Goal: Browse casually

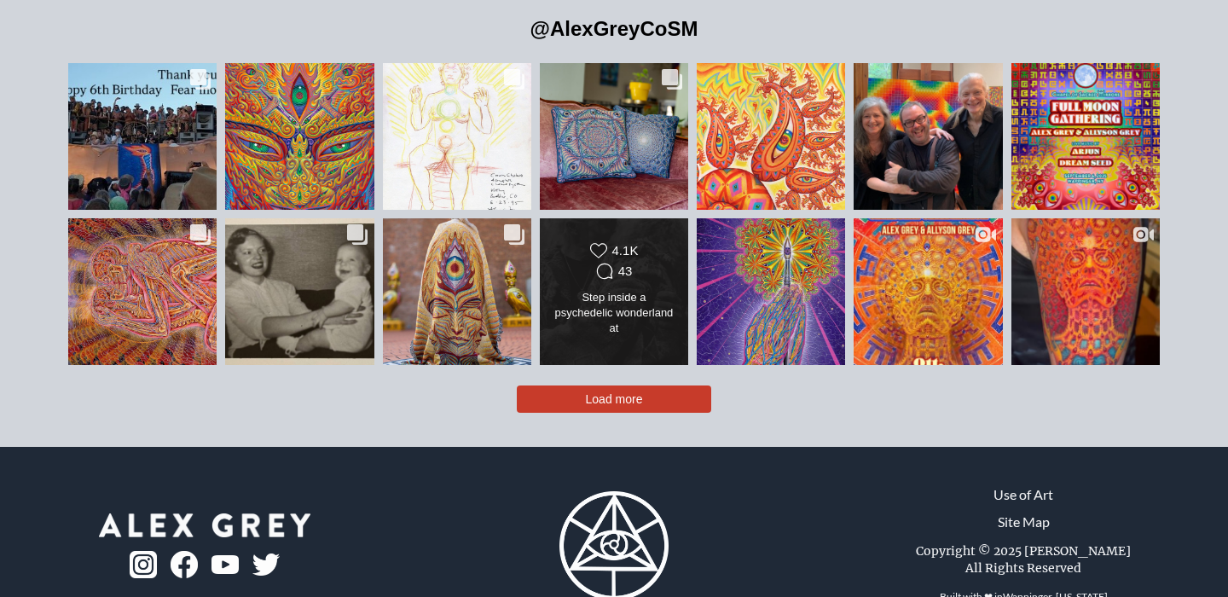
scroll to position [3764, 0]
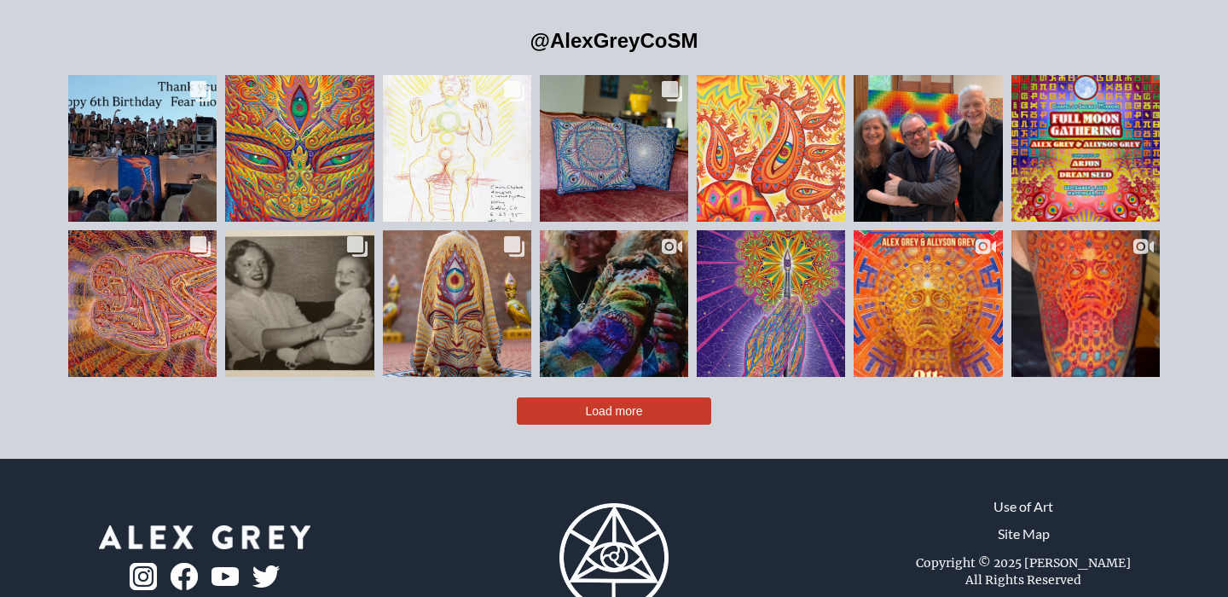
click at [621, 404] on span "Load more" at bounding box center [614, 411] width 57 height 14
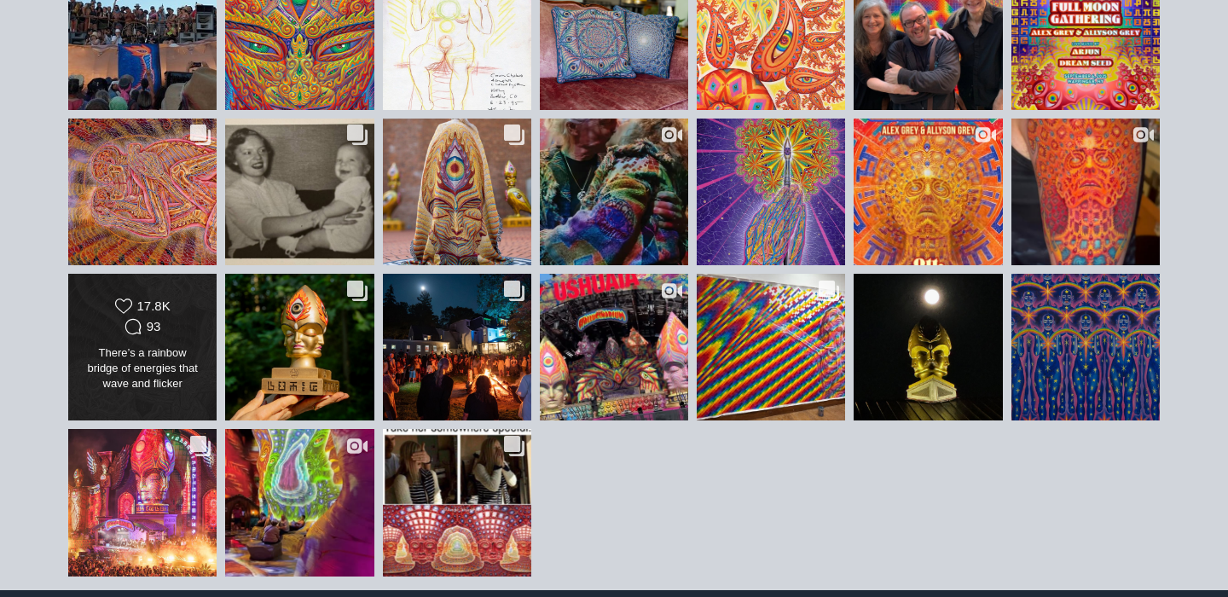
scroll to position [4014, 0]
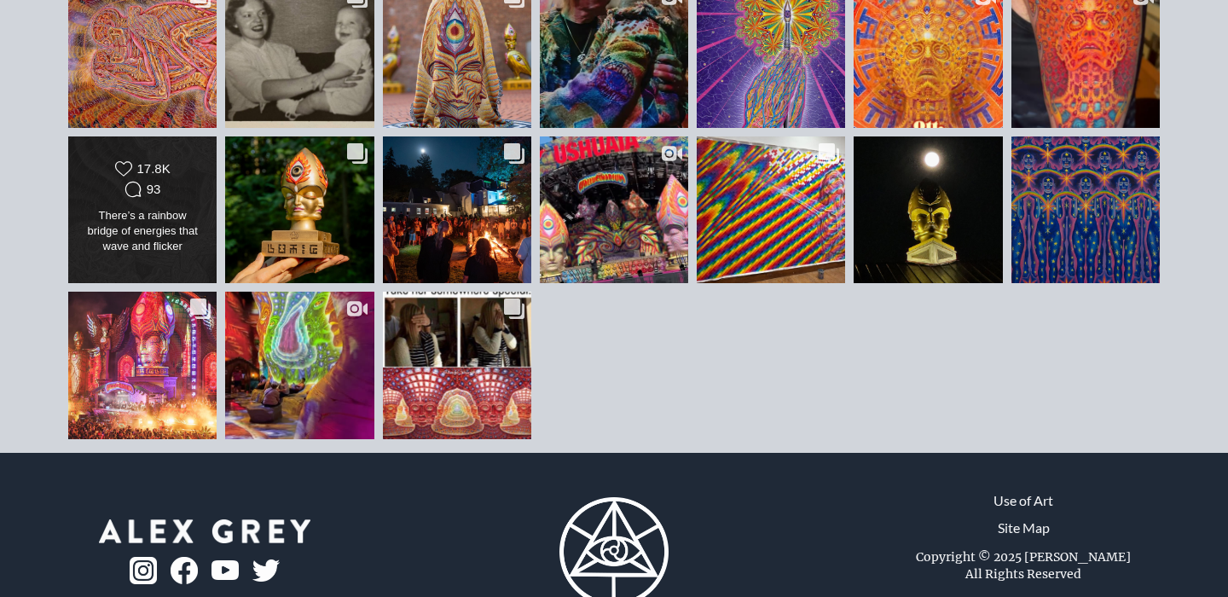
click at [141, 208] on div "There’s a rainbow bridge of energies that wave and flicker between ourselves an…" at bounding box center [143, 232] width 120 height 48
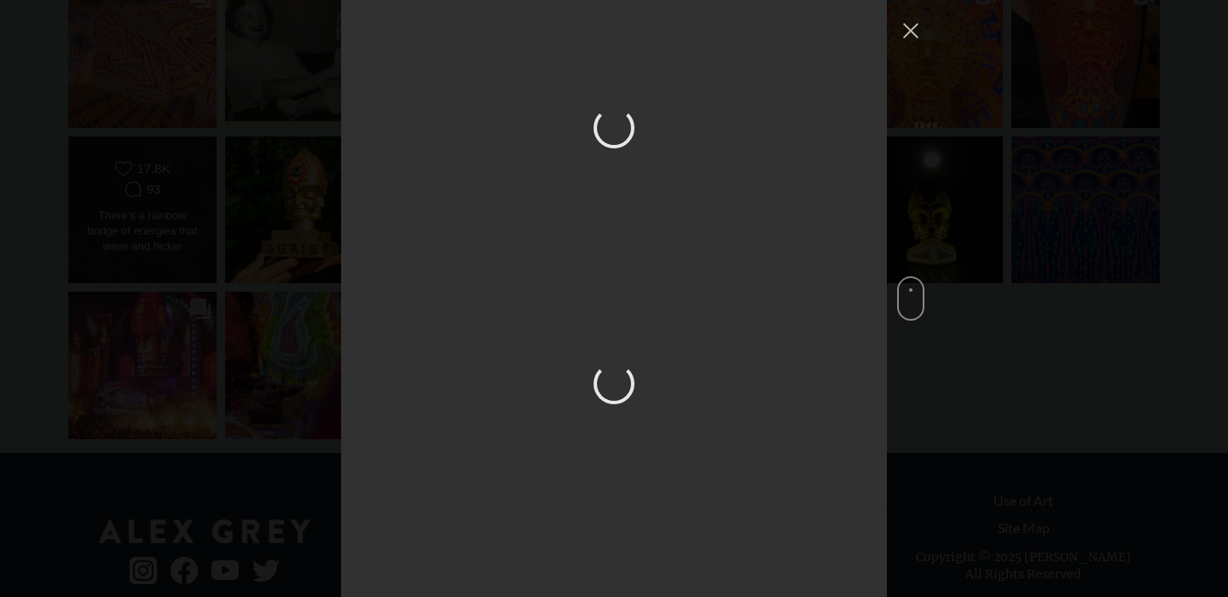
scroll to position [4121, 0]
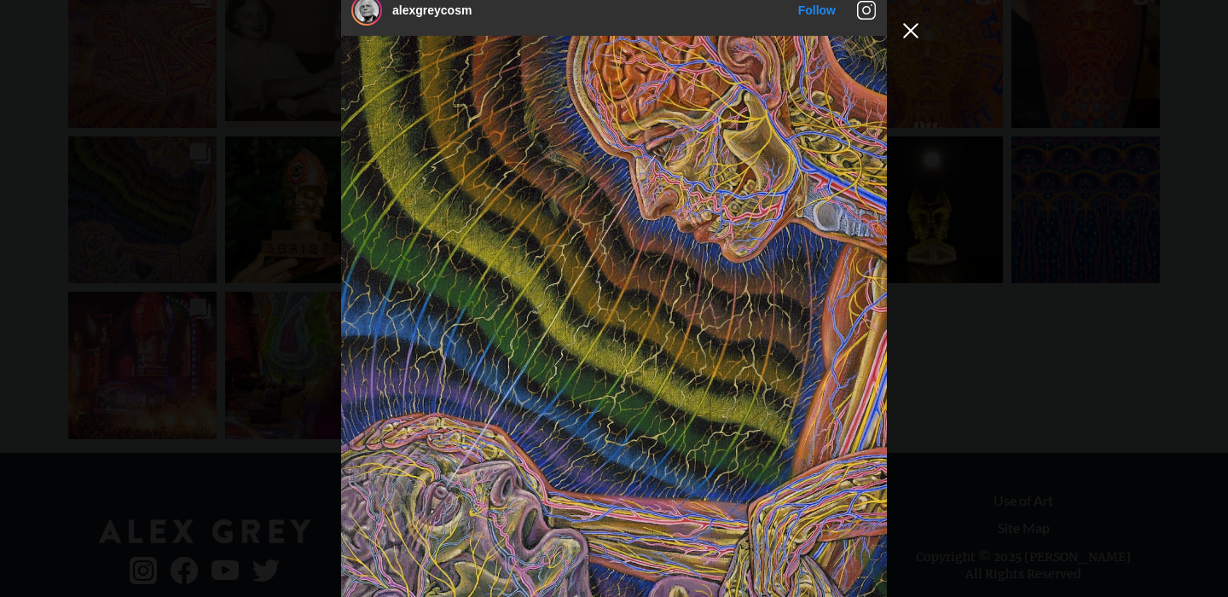
click at [917, 38] on button "Close Instagram Feed Popup" at bounding box center [910, 30] width 27 height 27
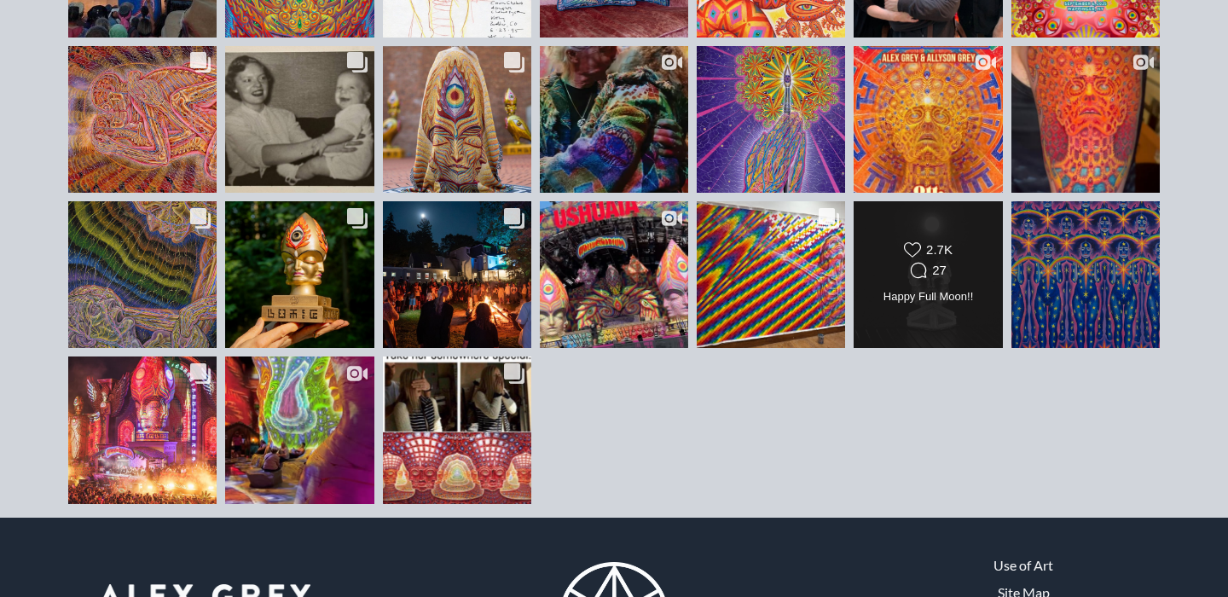
scroll to position [3799, 0]
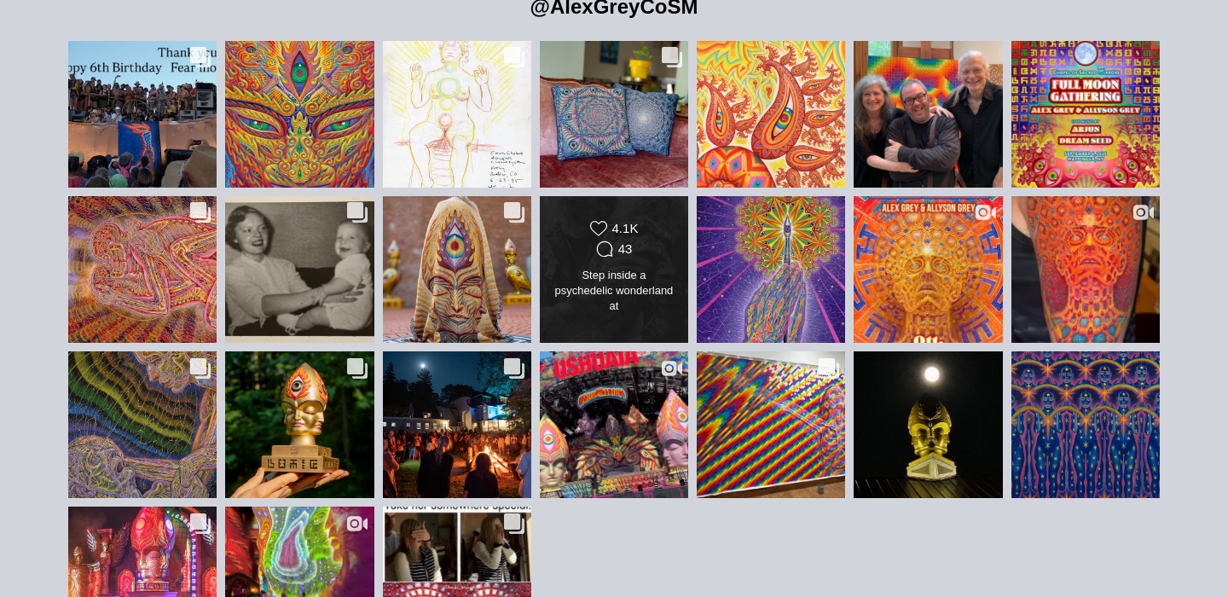
click at [653, 220] on div "Likes Count 4.1K Comments Count 43" at bounding box center [614, 240] width 120 height 41
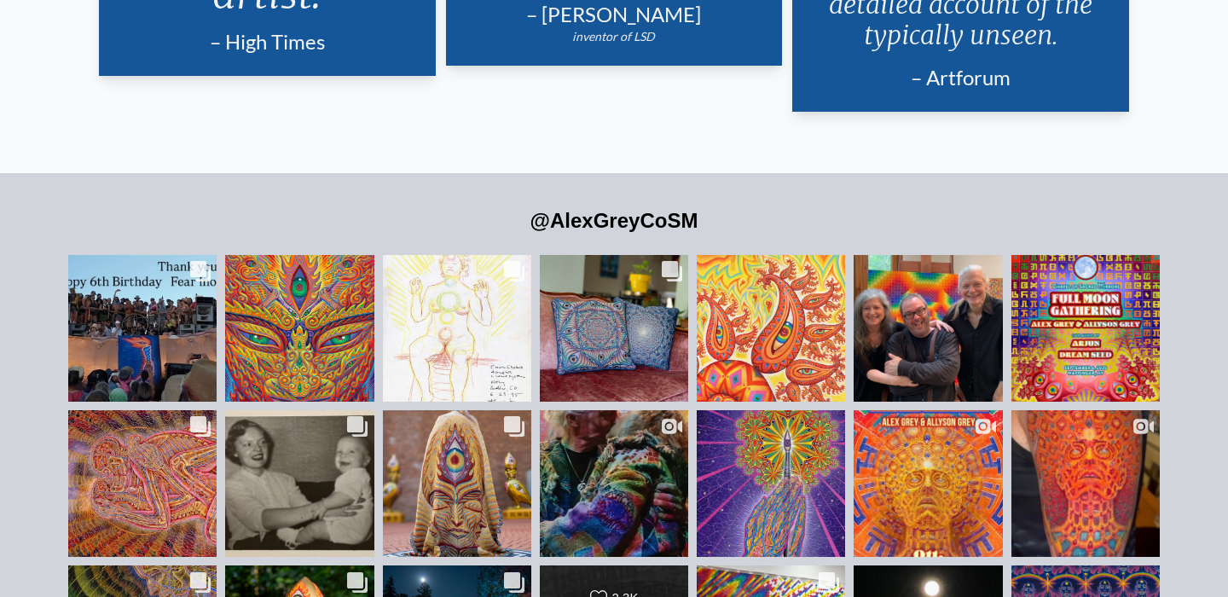
scroll to position [3584, 0]
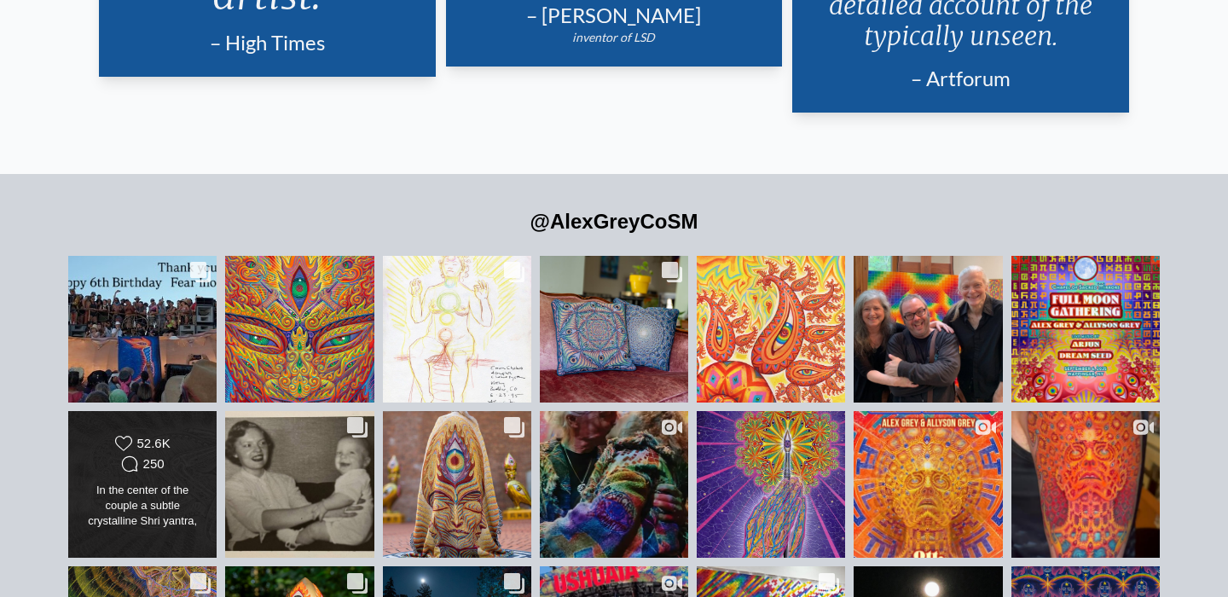
click at [153, 483] on div "In the center of the couple a subtle crystalline Shri yantra, one of the most a…" at bounding box center [143, 507] width 120 height 48
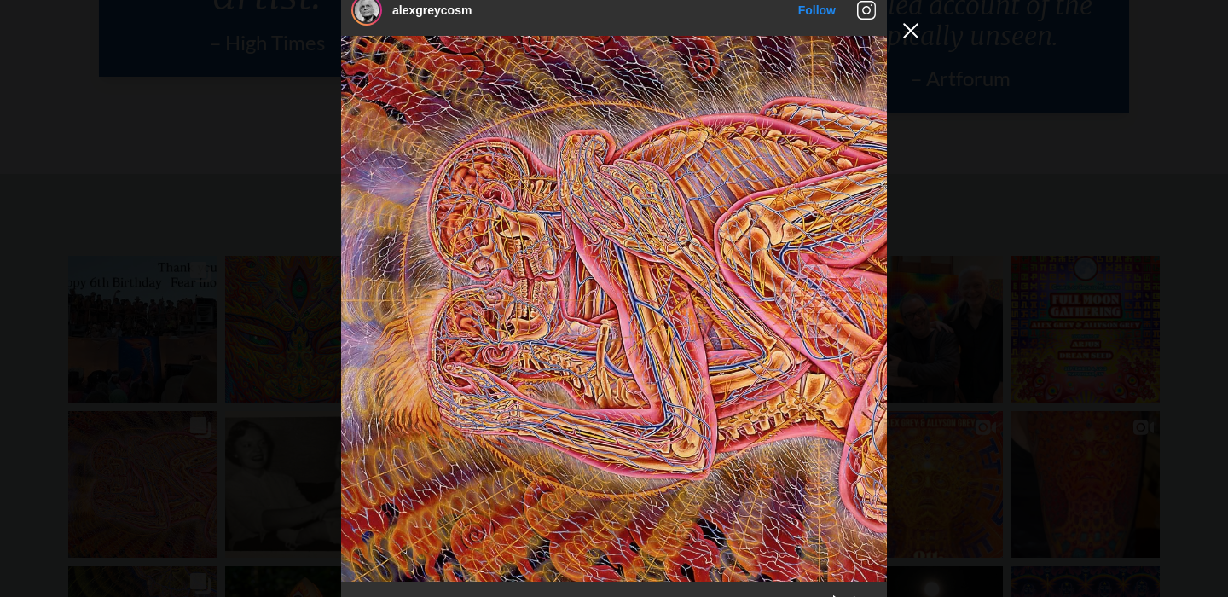
click at [918, 28] on button "Close Instagram Feed Popup" at bounding box center [910, 30] width 27 height 27
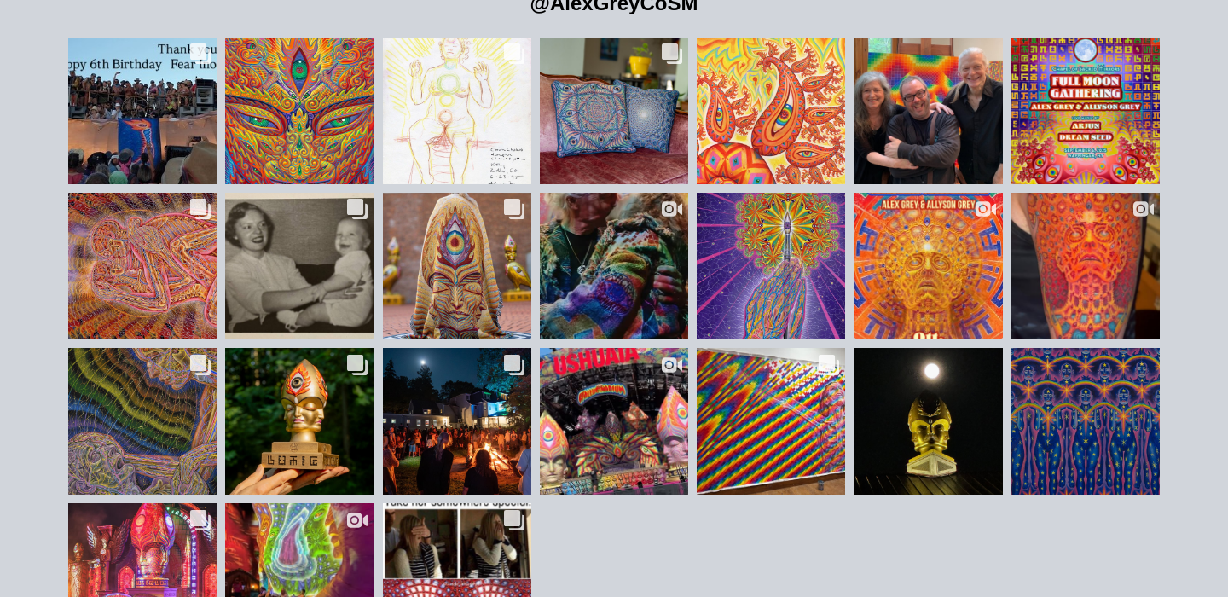
scroll to position [3836, 0]
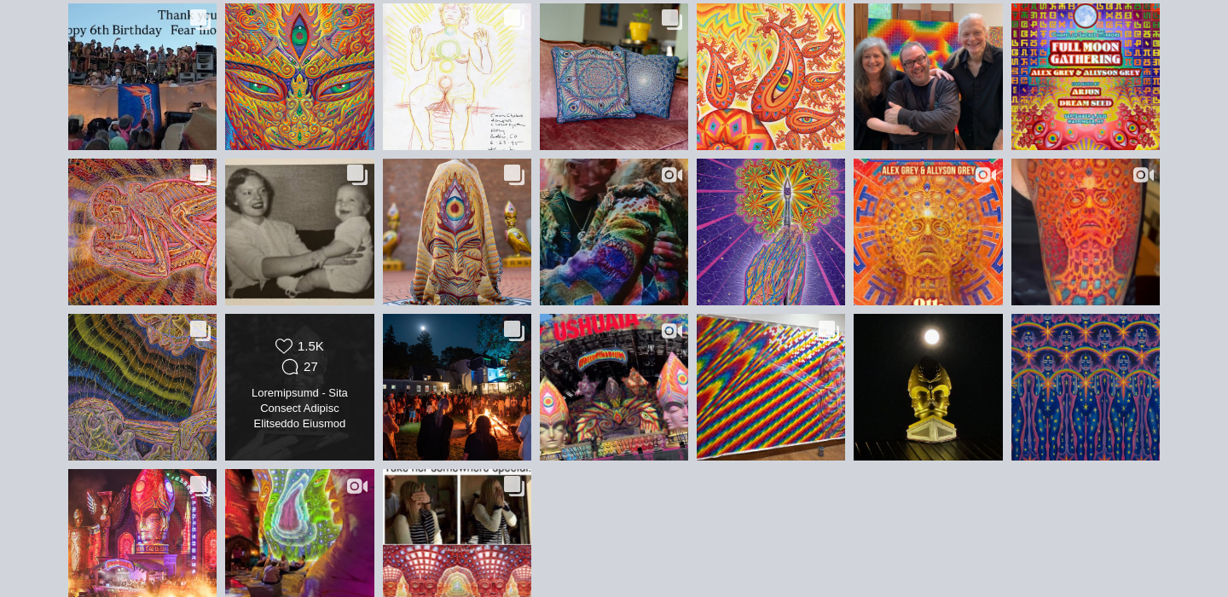
click at [316, 359] on div "27" at bounding box center [311, 366] width 15 height 15
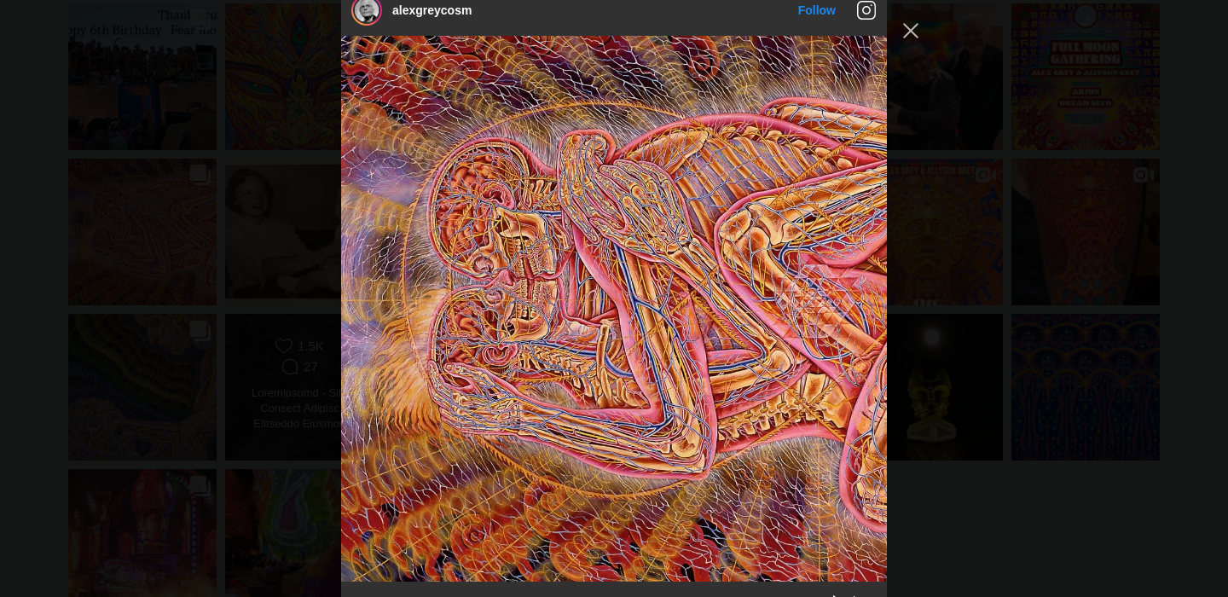
scroll to position [10114, 0]
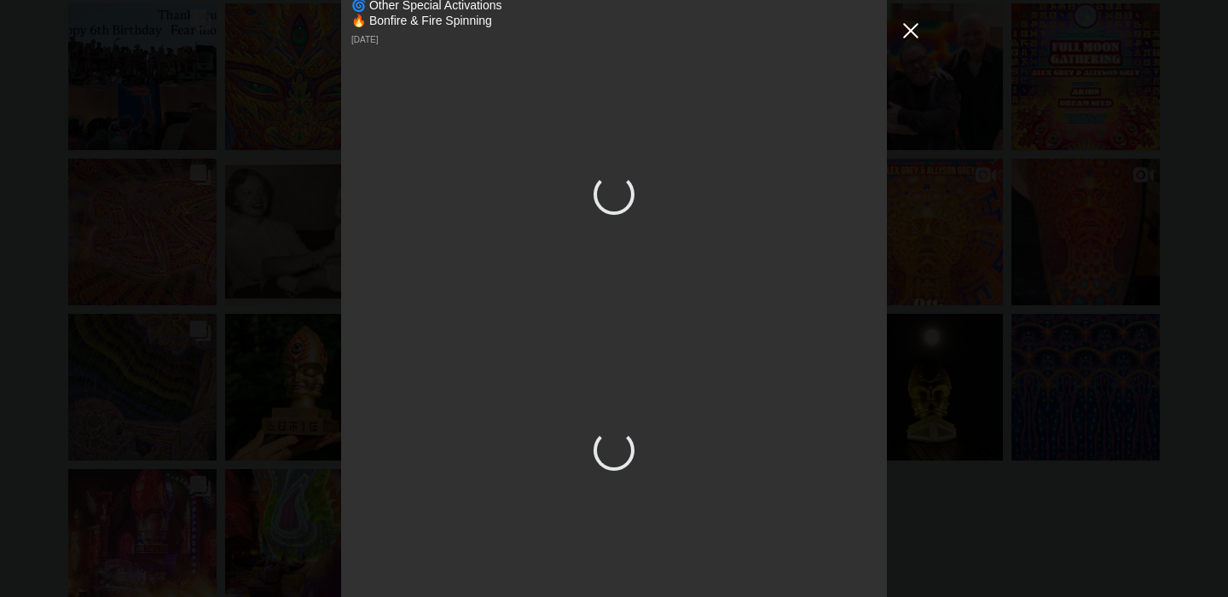
click at [916, 27] on button "Close Instagram Feed Popup" at bounding box center [910, 30] width 27 height 27
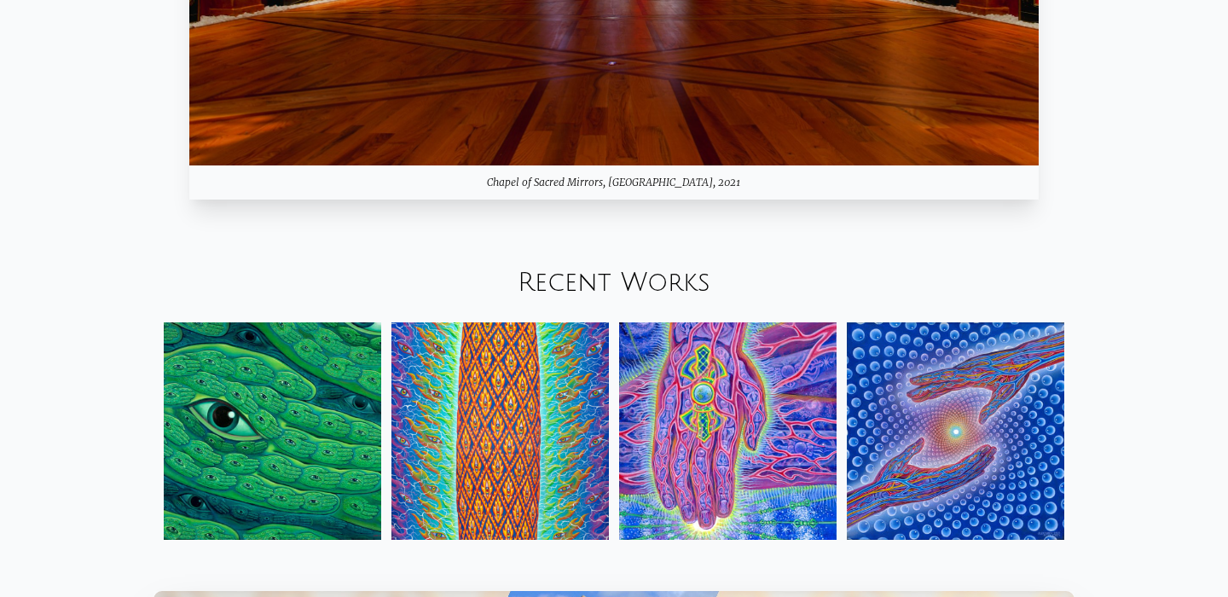
scroll to position [1778, 0]
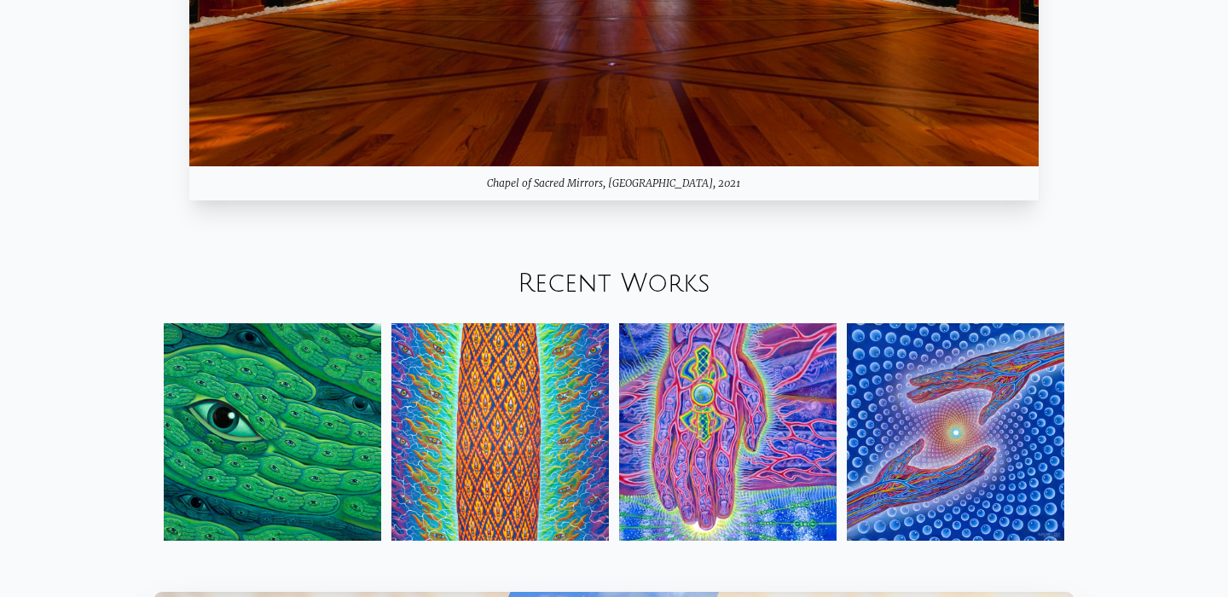
click at [732, 424] on img at bounding box center [728, 432] width 218 height 218
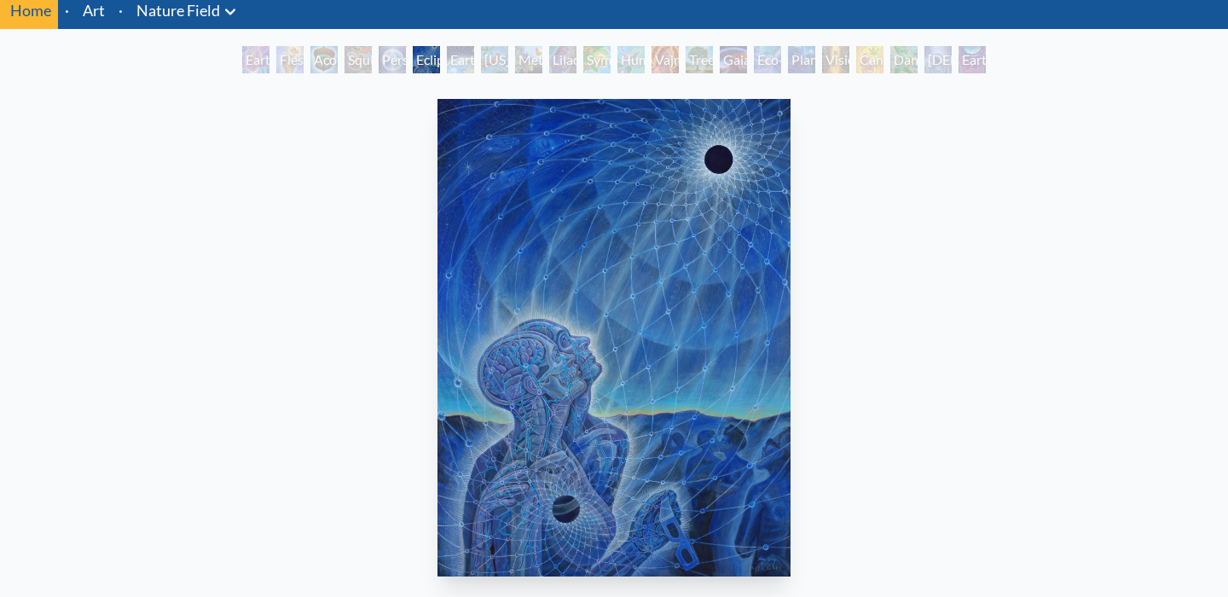
scroll to position [64, 0]
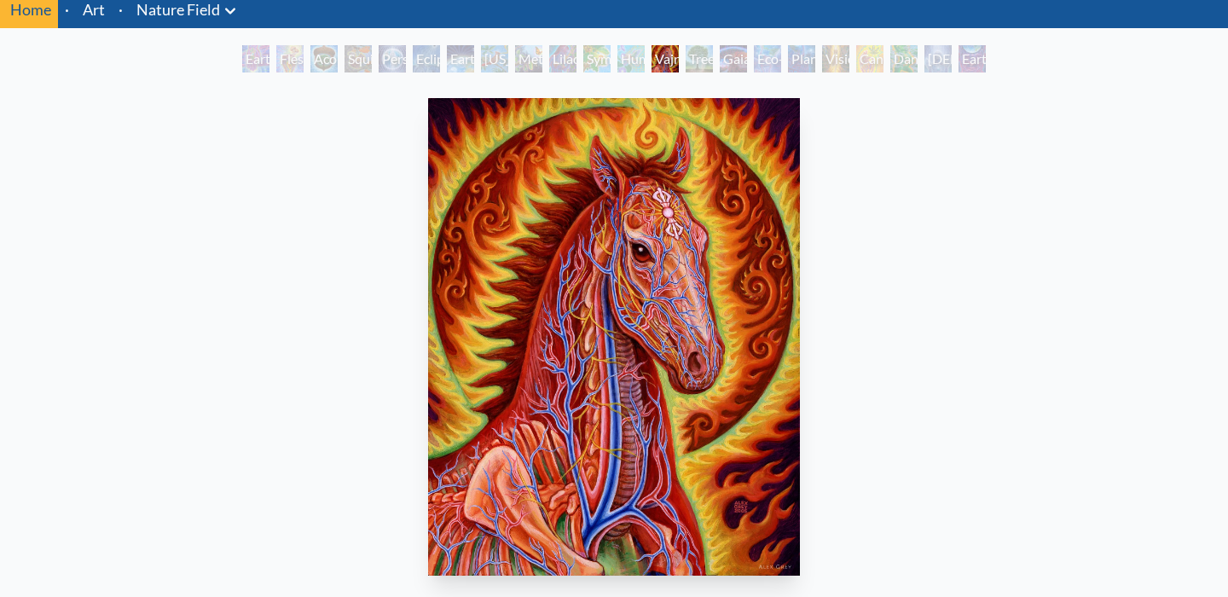
click at [1083, 38] on div "Home · Art · [GEOGRAPHIC_DATA] Anatomical Drawings" at bounding box center [614, 393] width 1228 height 805
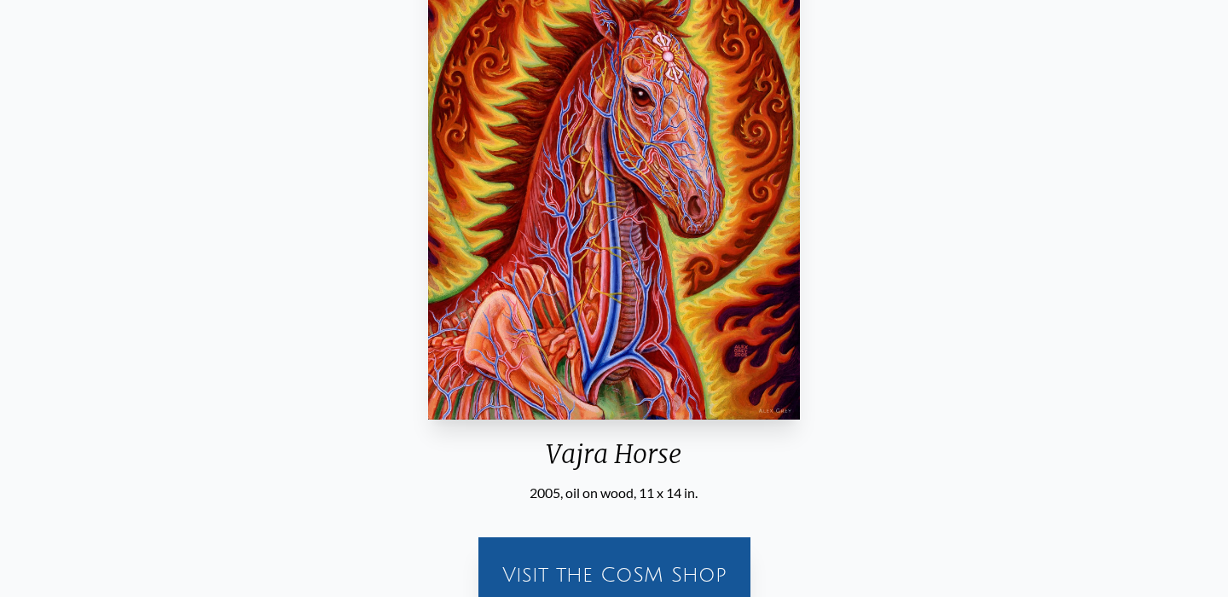
click at [702, 368] on img "13 / 22" at bounding box center [614, 181] width 373 height 478
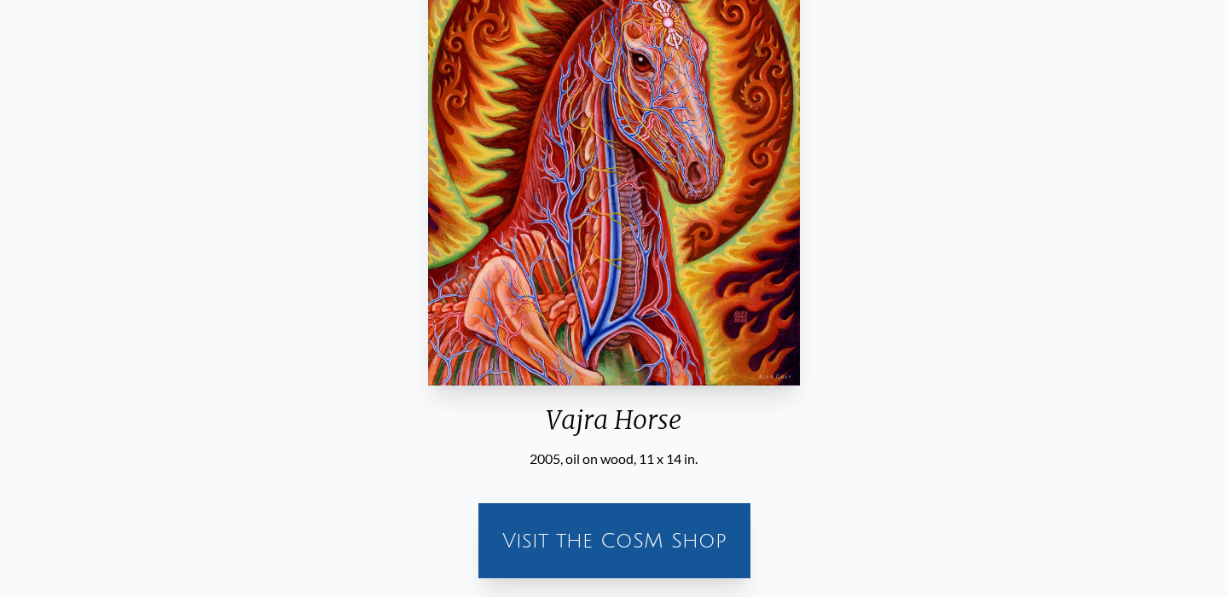
scroll to position [277, 0]
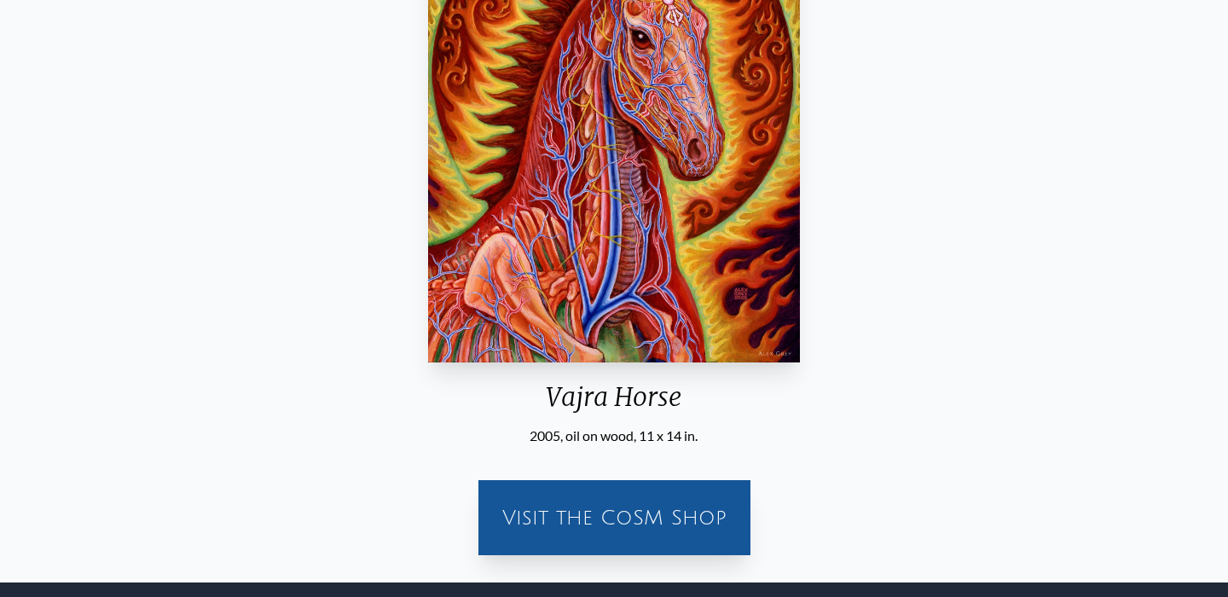
click at [634, 530] on div "Visit the CoSM Shop" at bounding box center [615, 517] width 252 height 55
